Goal: Task Accomplishment & Management: Use online tool/utility

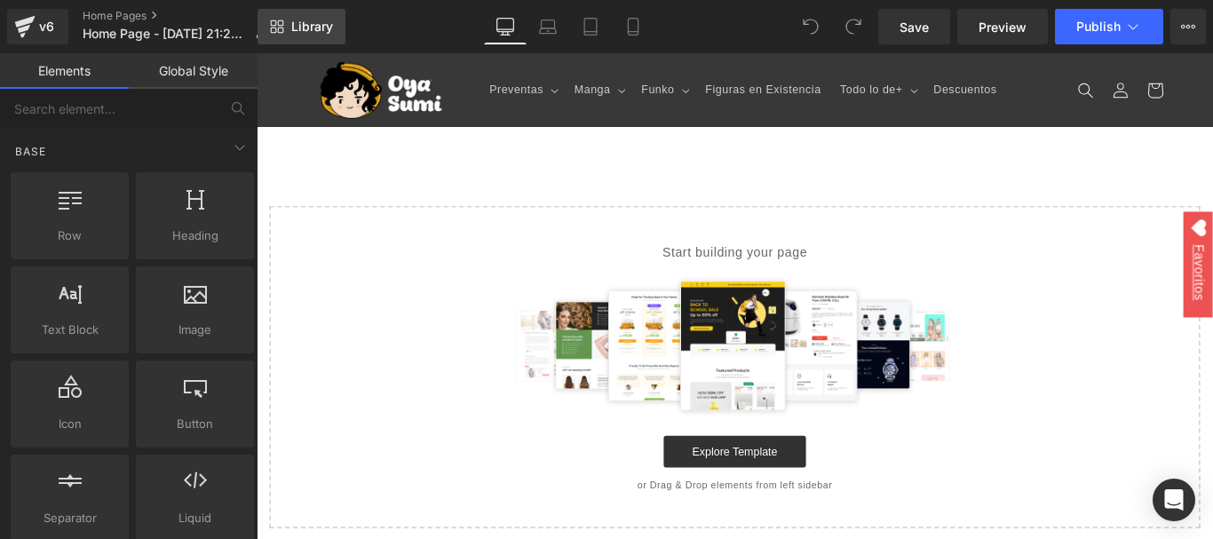
click at [318, 34] on span "Library" at bounding box center [312, 27] width 42 height 16
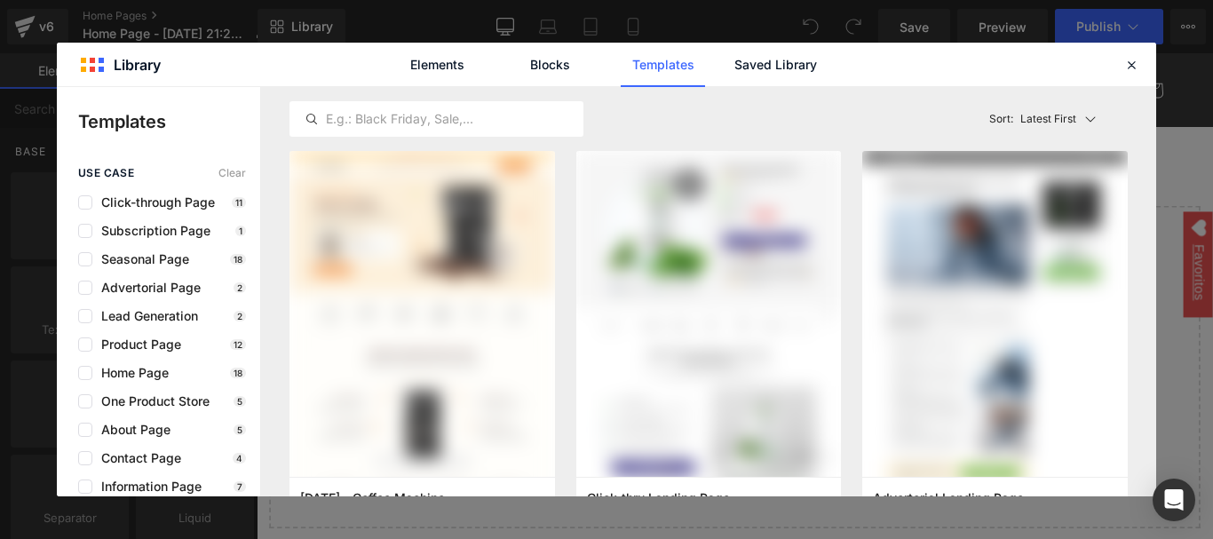
click at [727, 63] on div "Elements Blocks Templates Saved Library" at bounding box center [606, 65] width 451 height 44
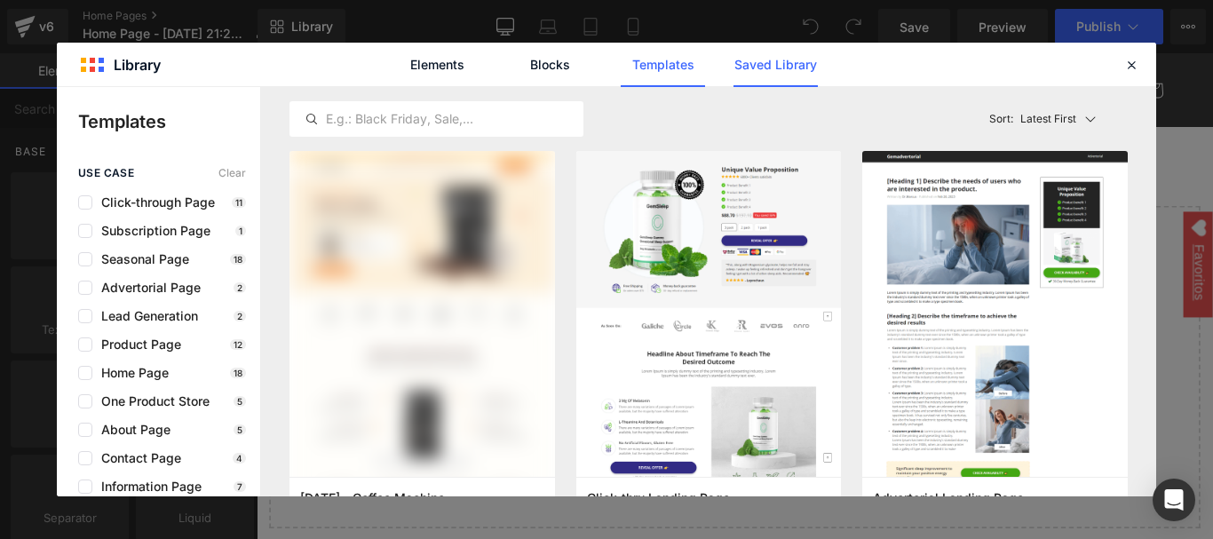
click at [753, 63] on link "Saved Library" at bounding box center [776, 65] width 84 height 44
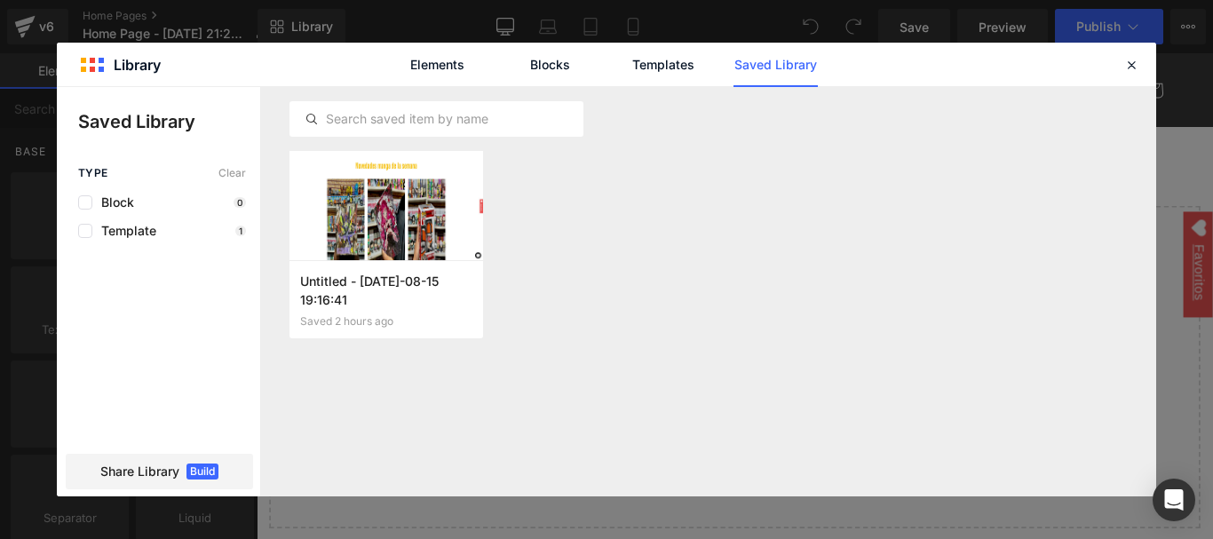
click at [166, 245] on div "Type Clear Block 0 Template 1 Share Library Build" at bounding box center [158, 331] width 203 height 329
click at [378, 233] on div at bounding box center [387, 205] width 194 height 109
click at [379, 290] on button "Add to page" at bounding box center [368, 299] width 137 height 28
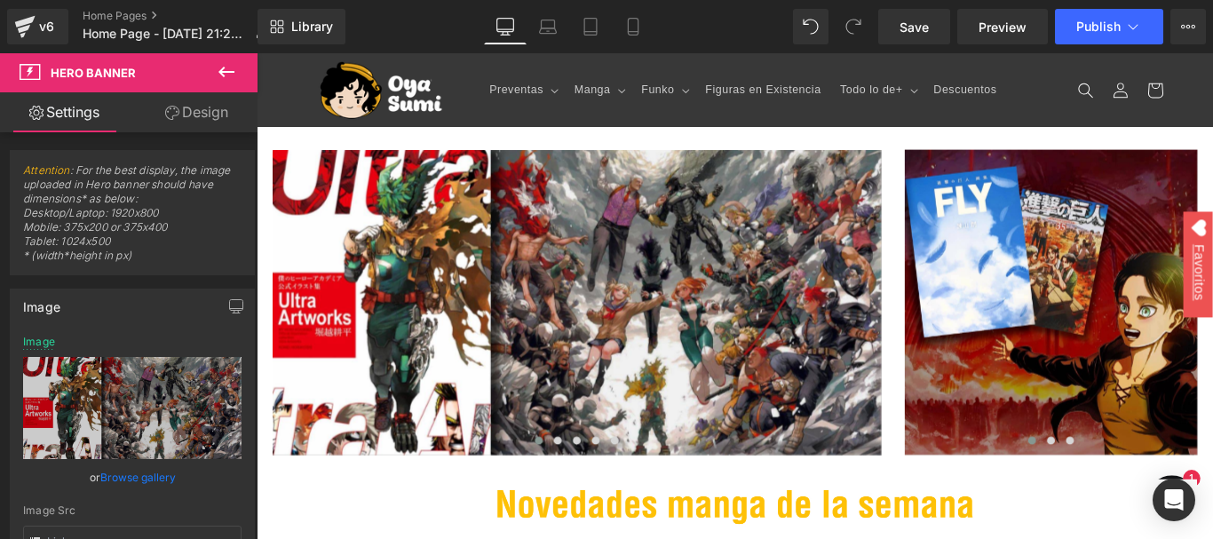
type input "[URL][DOMAIN_NAME]"
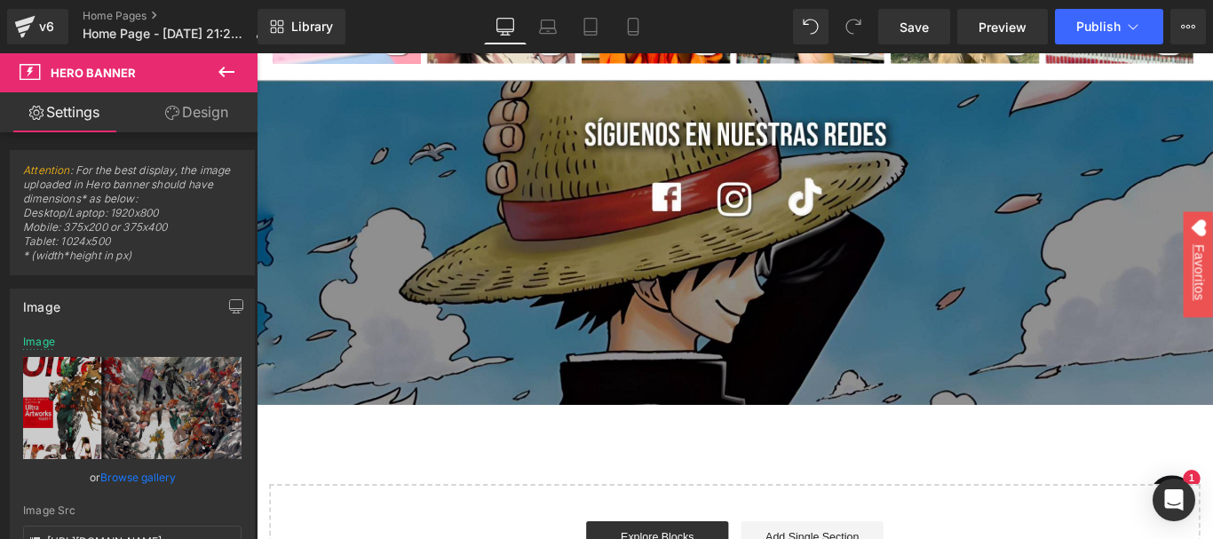
scroll to position [3554, 0]
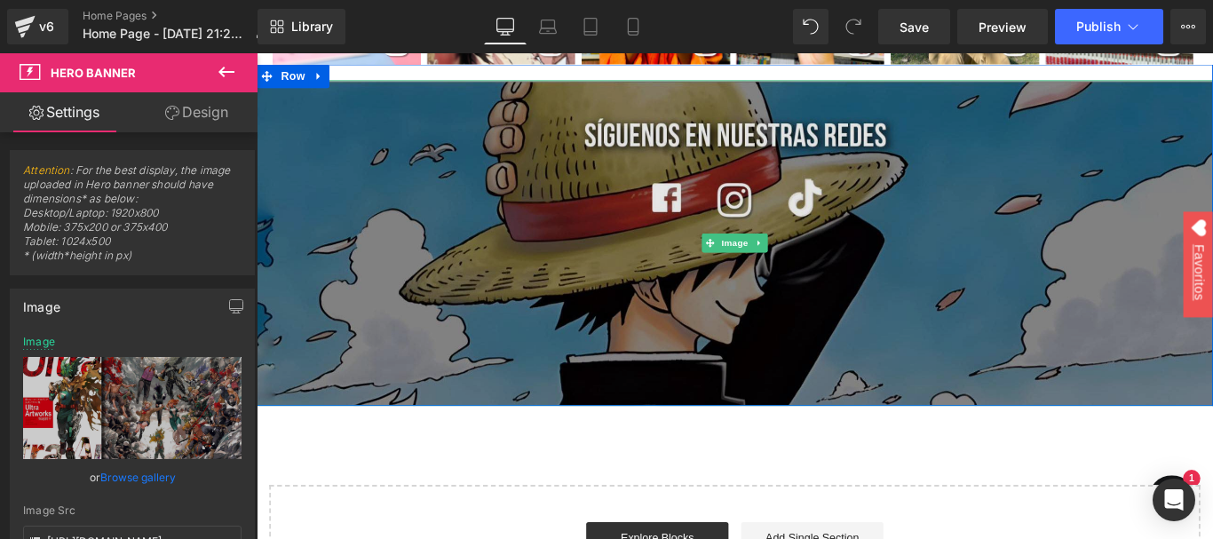
click at [722, 172] on img at bounding box center [794, 266] width 1075 height 366
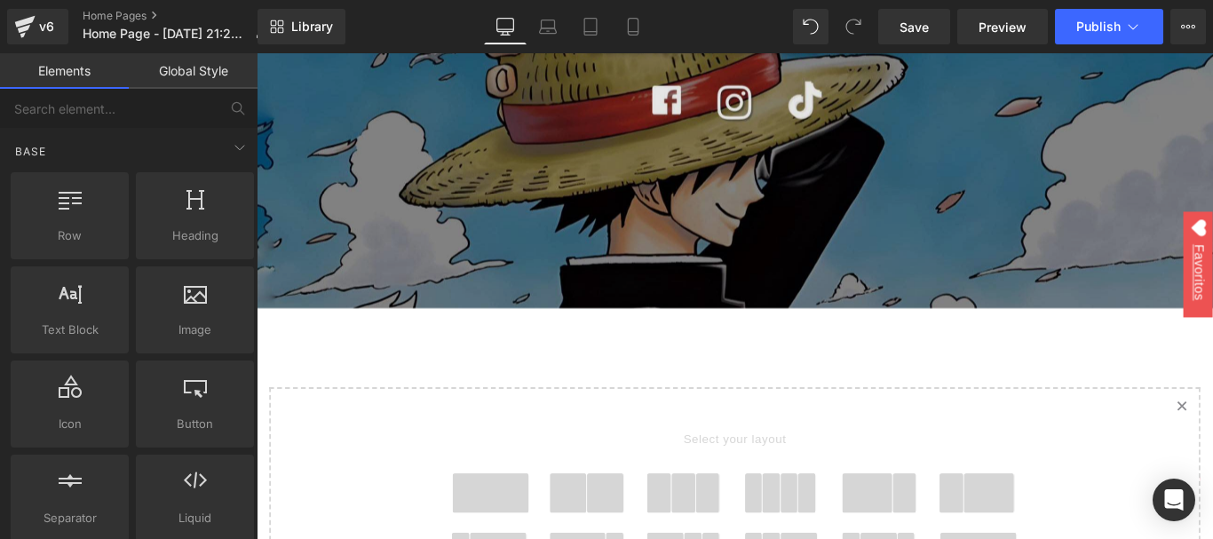
scroll to position [3664, 0]
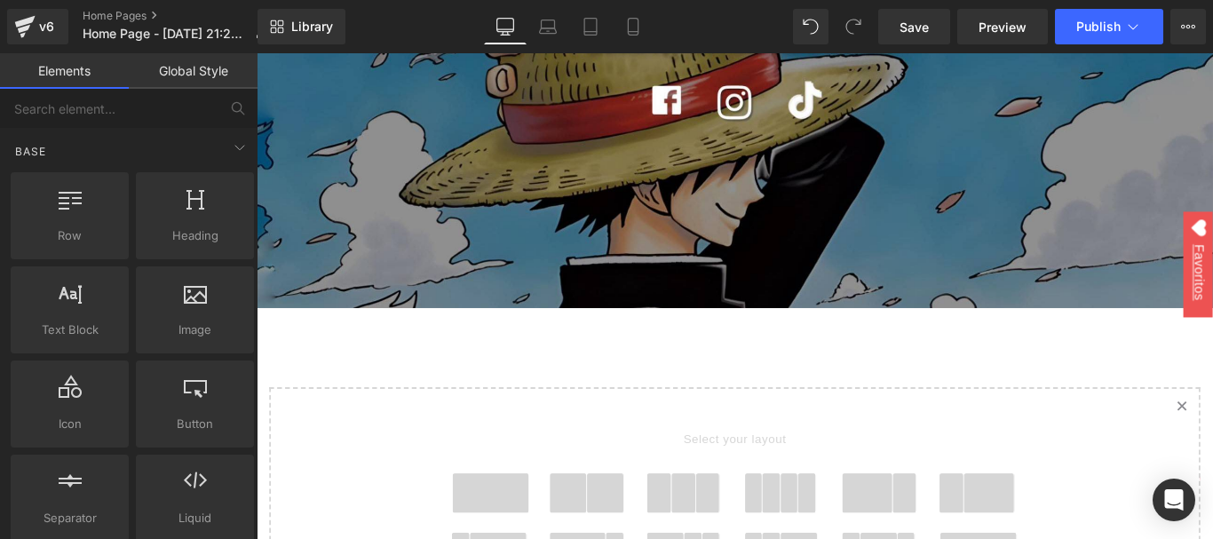
click at [488, 525] on span at bounding box center [519, 547] width 85 height 44
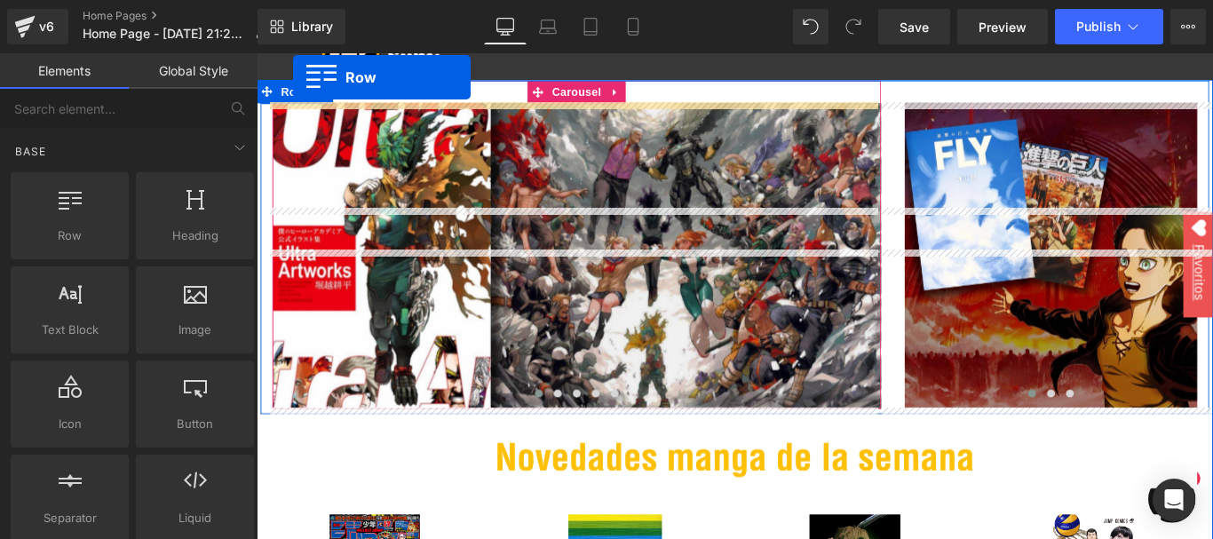
scroll to position [0, 0]
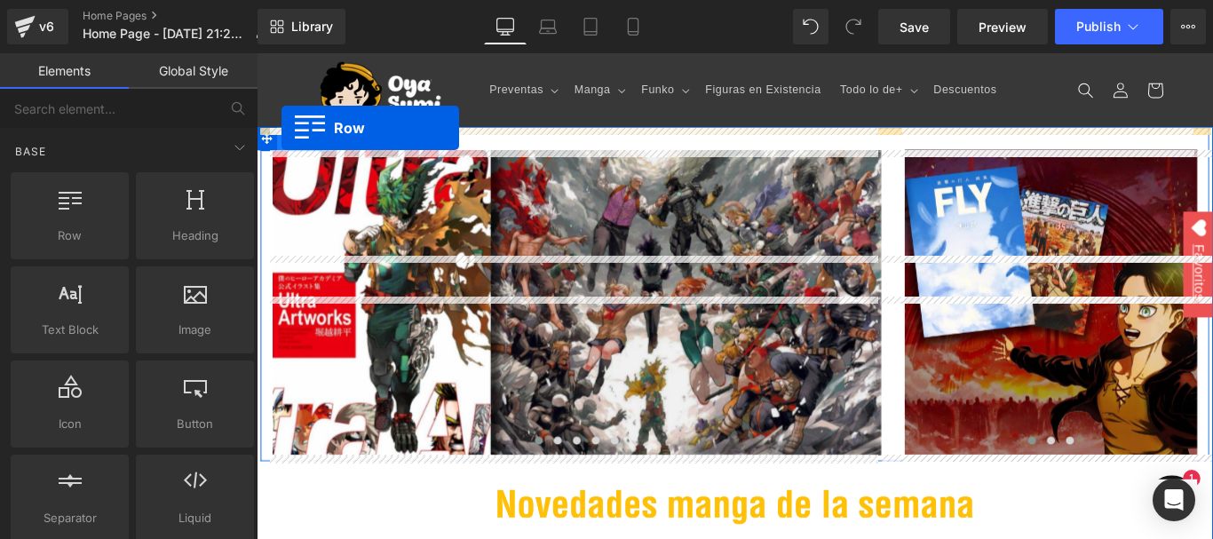
drag, startPoint x: 269, startPoint y: 258, endPoint x: 285, endPoint y: 137, distance: 121.8
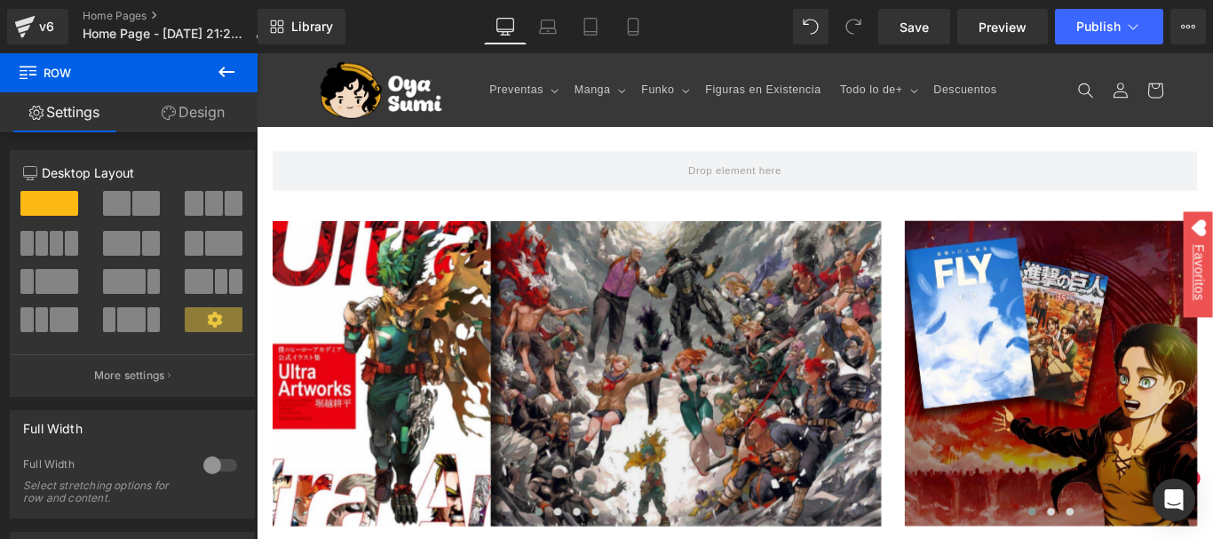
click at [227, 67] on icon at bounding box center [226, 71] width 21 height 21
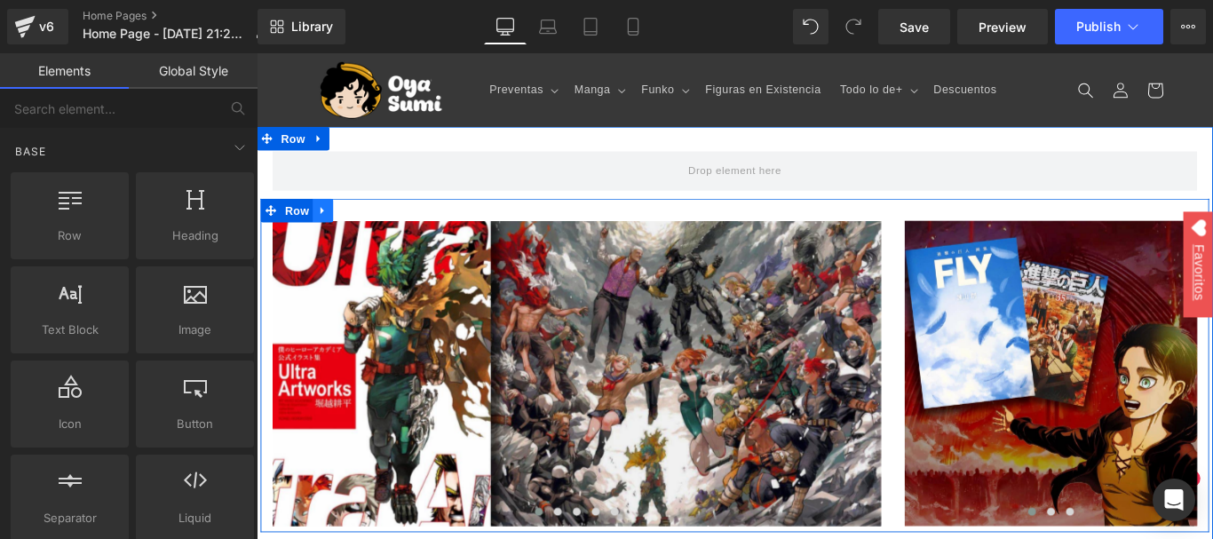
click at [336, 234] on link at bounding box center [331, 230] width 23 height 27
click at [371, 230] on icon at bounding box center [377, 230] width 12 height 12
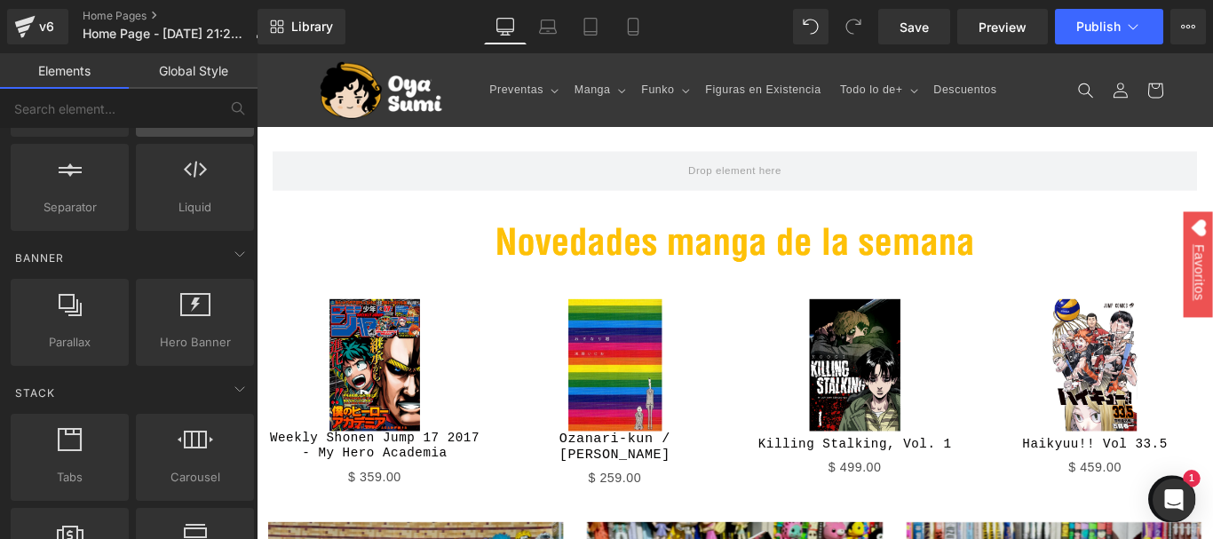
scroll to position [312, 0]
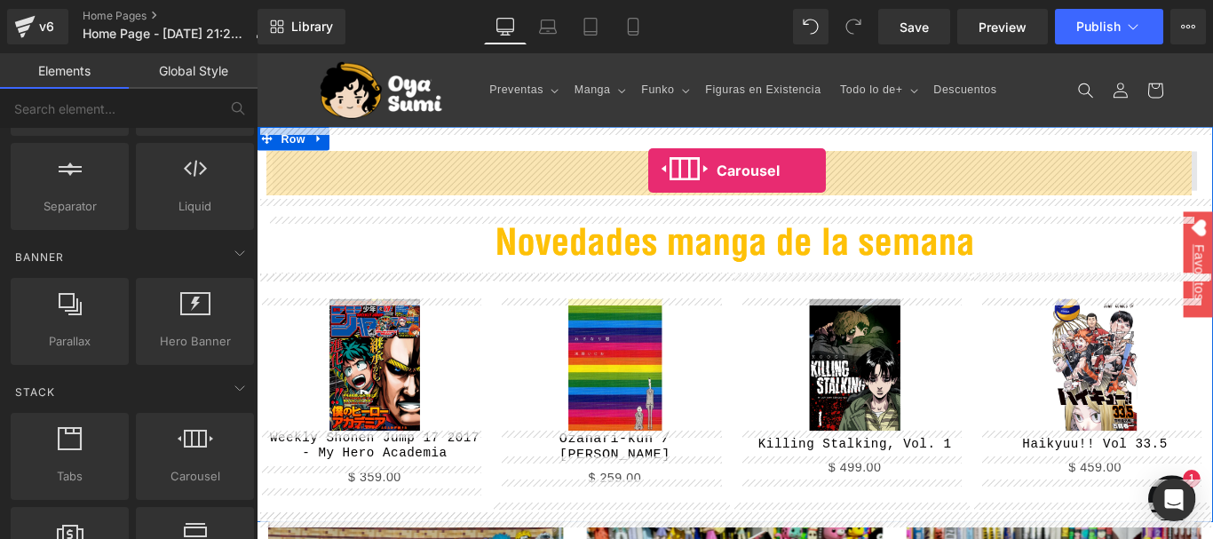
drag, startPoint x: 450, startPoint y: 517, endPoint x: 697, endPoint y: 185, distance: 413.9
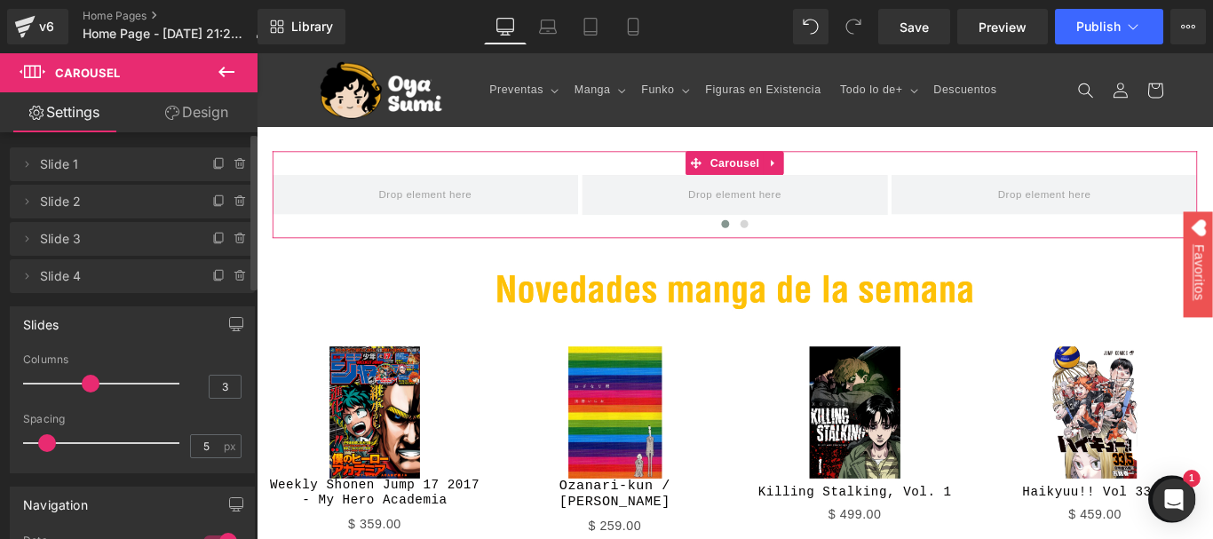
scroll to position [0, 0]
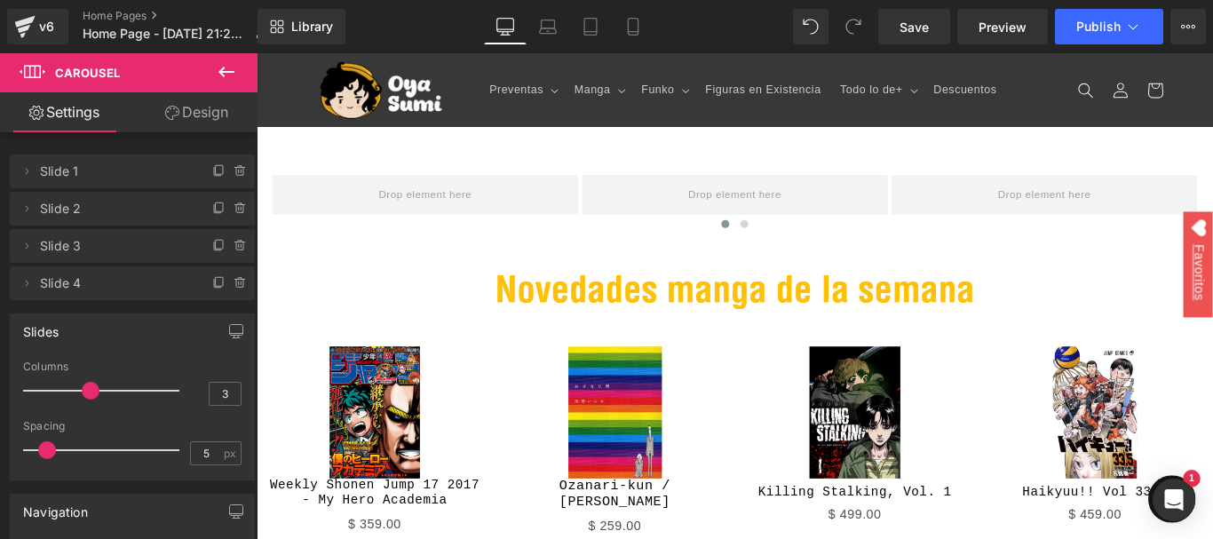
click at [224, 62] on icon at bounding box center [226, 71] width 21 height 21
